Goal: Information Seeking & Learning: Check status

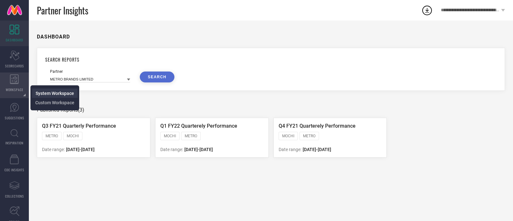
click at [38, 93] on span "System Workspace" at bounding box center [55, 93] width 38 height 5
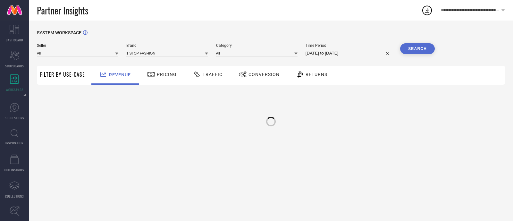
type input "All"
type input "1 STOP FASHION"
type input "All"
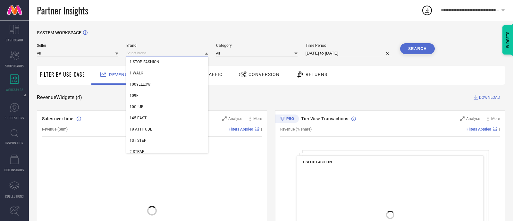
click at [142, 53] on input at bounding box center [166, 53] width 81 height 7
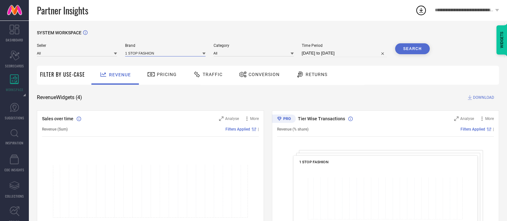
click at [175, 54] on input at bounding box center [165, 53] width 80 height 7
type input "STRCH"
click at [148, 66] on div "STRCH" at bounding box center [165, 61] width 80 height 11
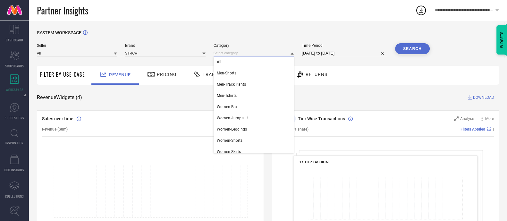
click at [233, 53] on input at bounding box center [254, 53] width 80 height 7
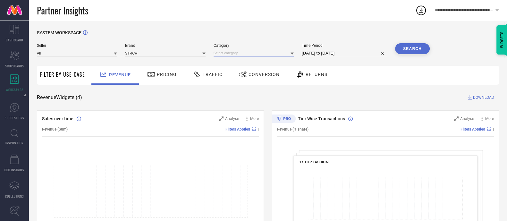
click at [229, 52] on input at bounding box center [254, 53] width 80 height 7
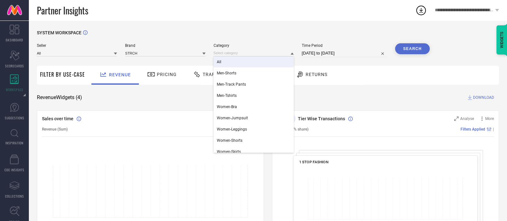
click at [230, 60] on div "All" at bounding box center [254, 61] width 80 height 11
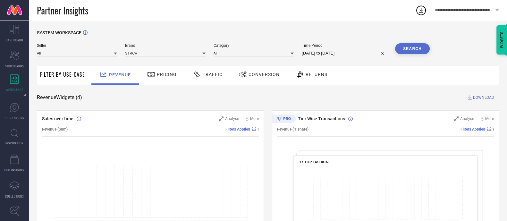
select select "8"
select select "2025"
select select "9"
select select "2025"
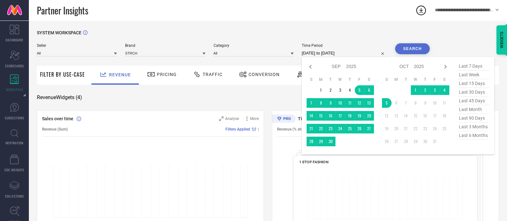
click at [339, 52] on input "[DATE] to [DATE]" at bounding box center [344, 53] width 85 height 8
click at [470, 117] on span "last 90 days" at bounding box center [473, 118] width 32 height 9
type input "[DATE] to [DATE]"
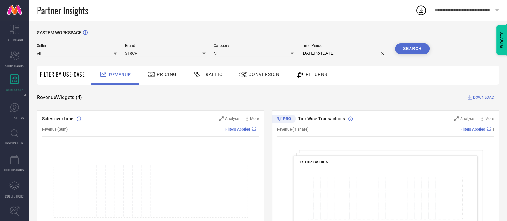
click at [416, 47] on button "Search" at bounding box center [412, 48] width 35 height 11
click at [306, 76] on span "Returns" at bounding box center [317, 74] width 22 height 5
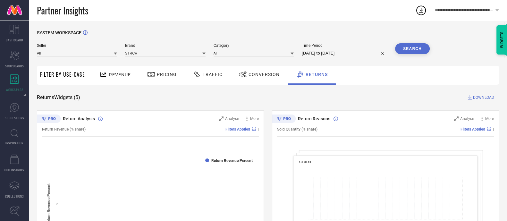
click at [114, 77] on span "Revenue" at bounding box center [120, 74] width 22 height 5
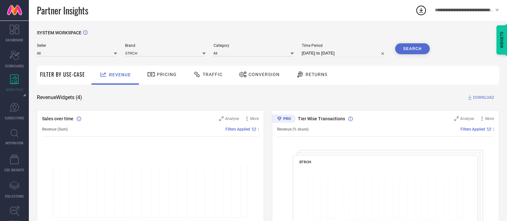
click at [157, 75] on span "Pricing" at bounding box center [167, 74] width 20 height 5
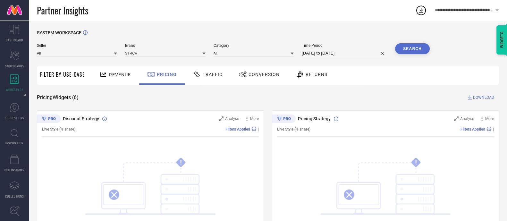
click at [205, 78] on div "Traffic" at bounding box center [207, 74] width 33 height 11
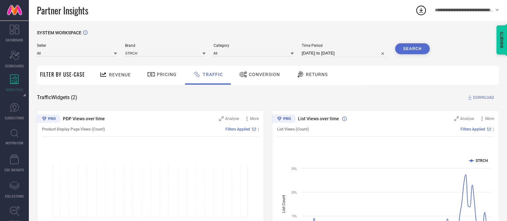
click at [260, 77] on div "Conversion" at bounding box center [260, 74] width 44 height 11
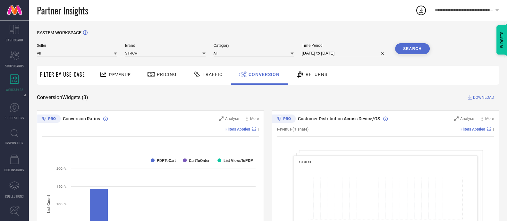
click at [324, 72] on span "Returns" at bounding box center [317, 74] width 22 height 5
